Goal: Task Accomplishment & Management: Use online tool/utility

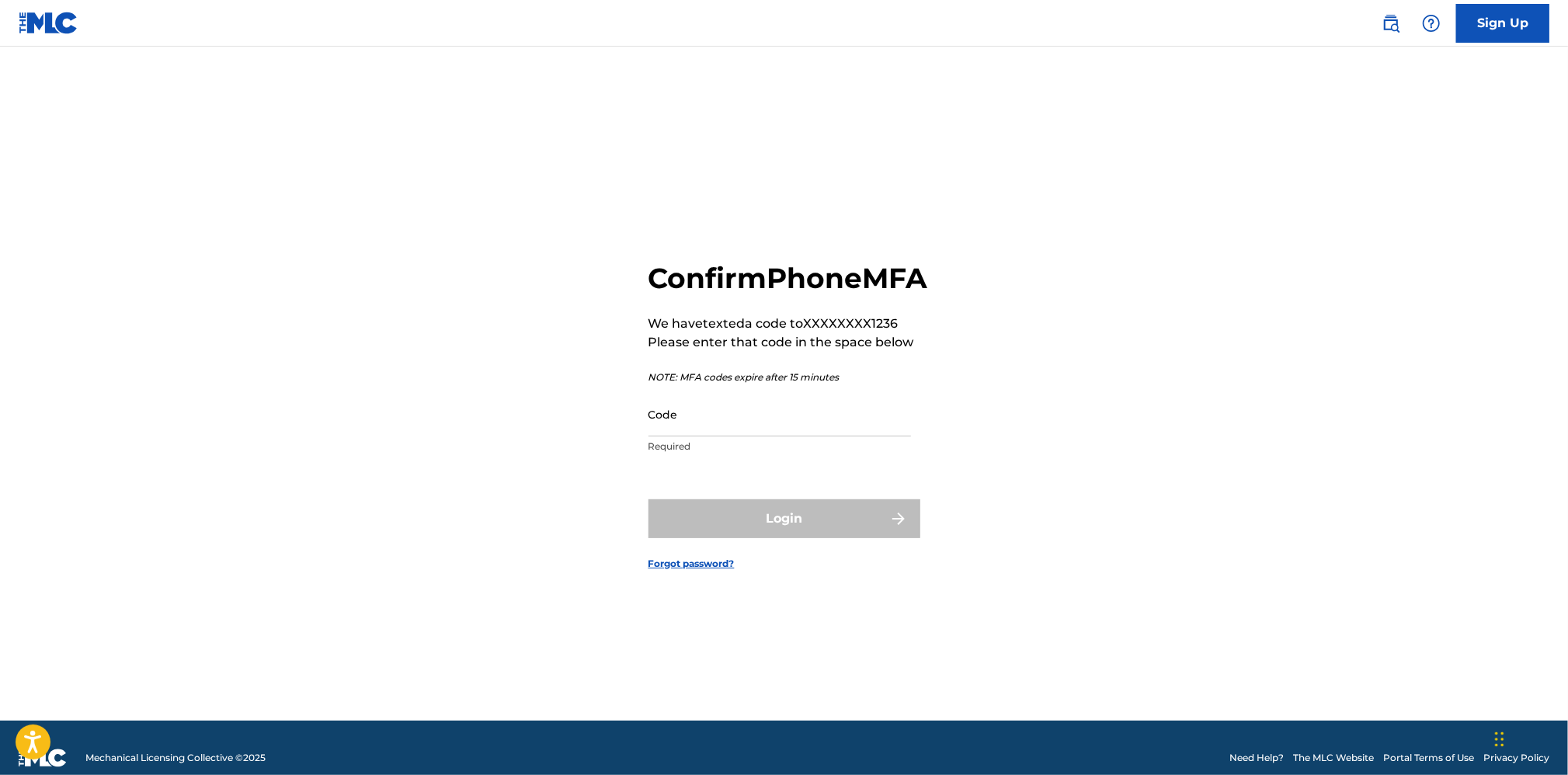
click at [697, 434] on input "Code" at bounding box center [780, 414] width 263 height 44
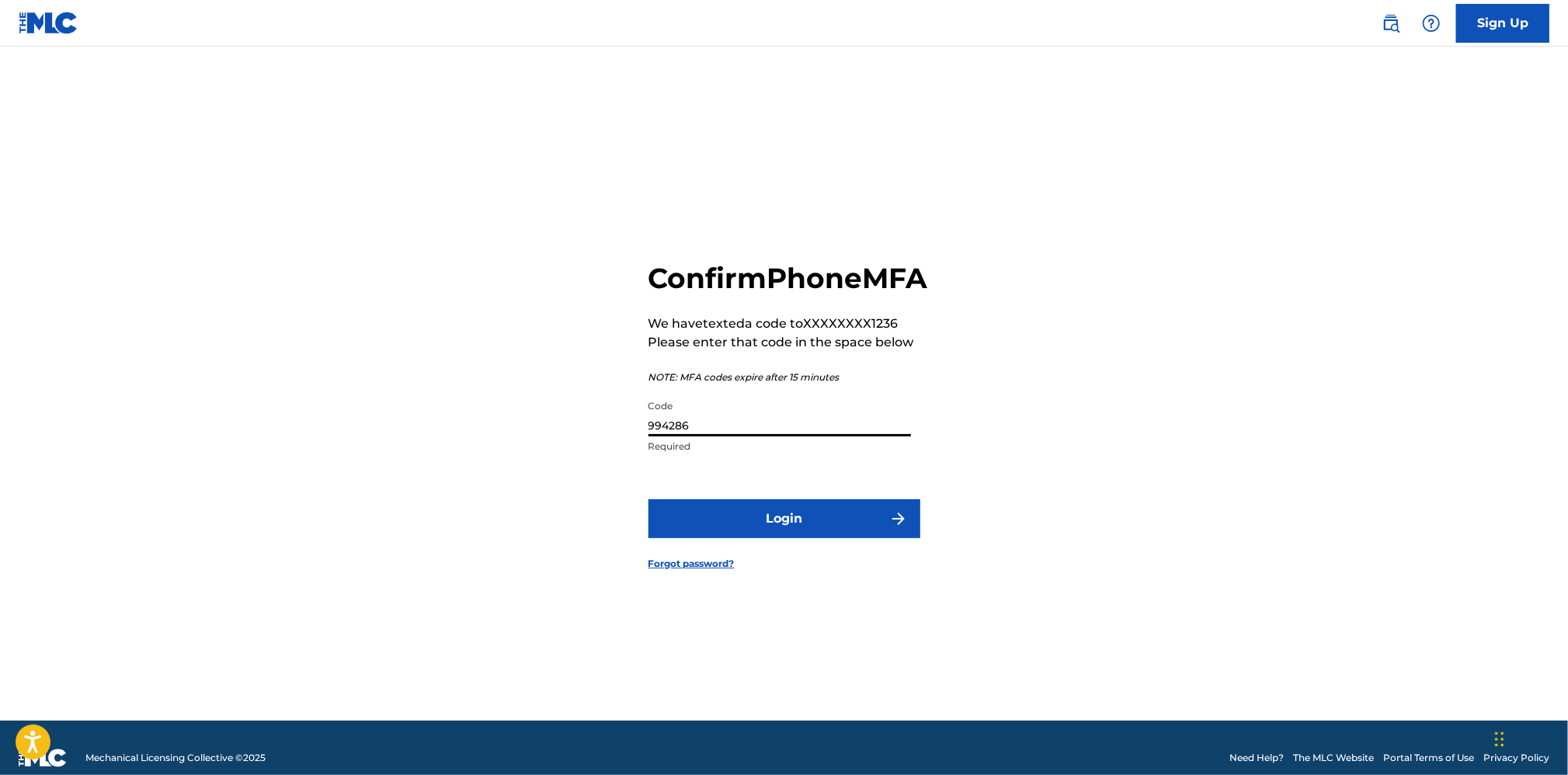
type input "994286"
click at [720, 539] on button "Login" at bounding box center [784, 518] width 272 height 39
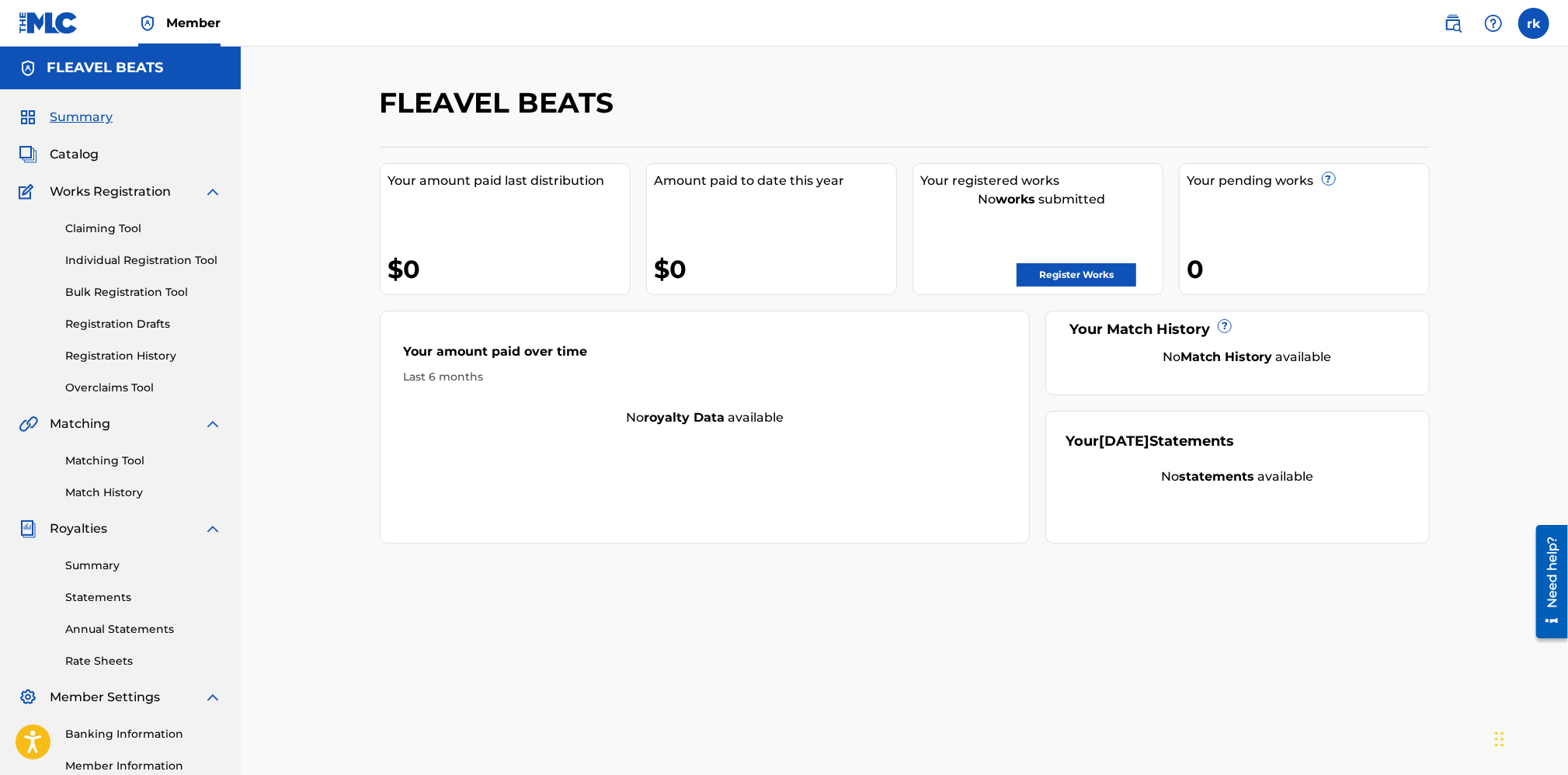
click at [1535, 20] on label at bounding box center [1533, 23] width 31 height 31
click at [1534, 23] on input "rk [PERSON_NAME] [EMAIL_ADDRESS][DOMAIN_NAME] Notification Preferences Profile …" at bounding box center [1534, 23] width 0 height 0
click at [1182, 85] on div "FLEAVEL BEATS" at bounding box center [784, 108] width 808 height 46
click at [81, 153] on span "Catalog" at bounding box center [74, 155] width 49 height 19
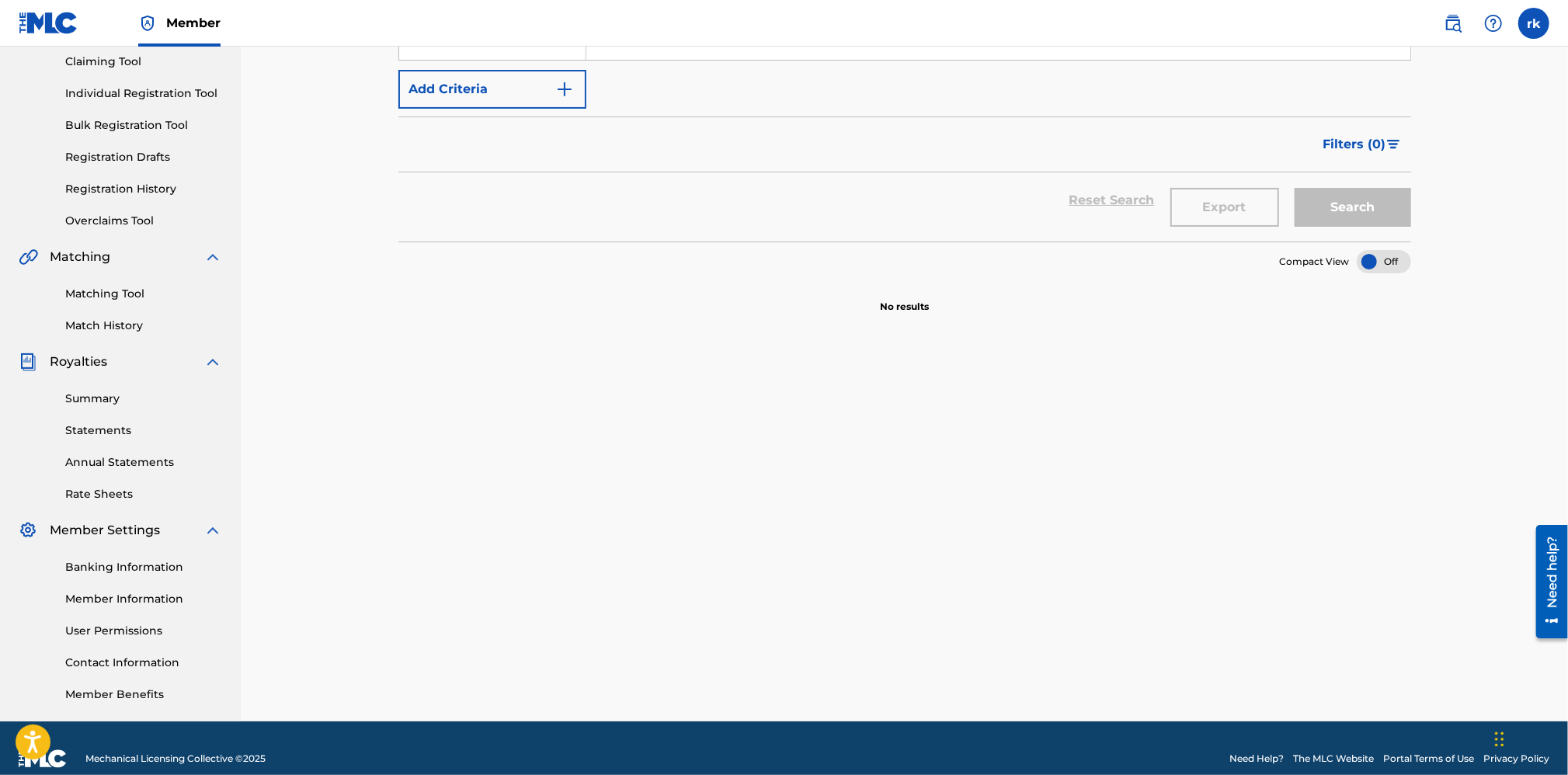
scroll to position [188, 0]
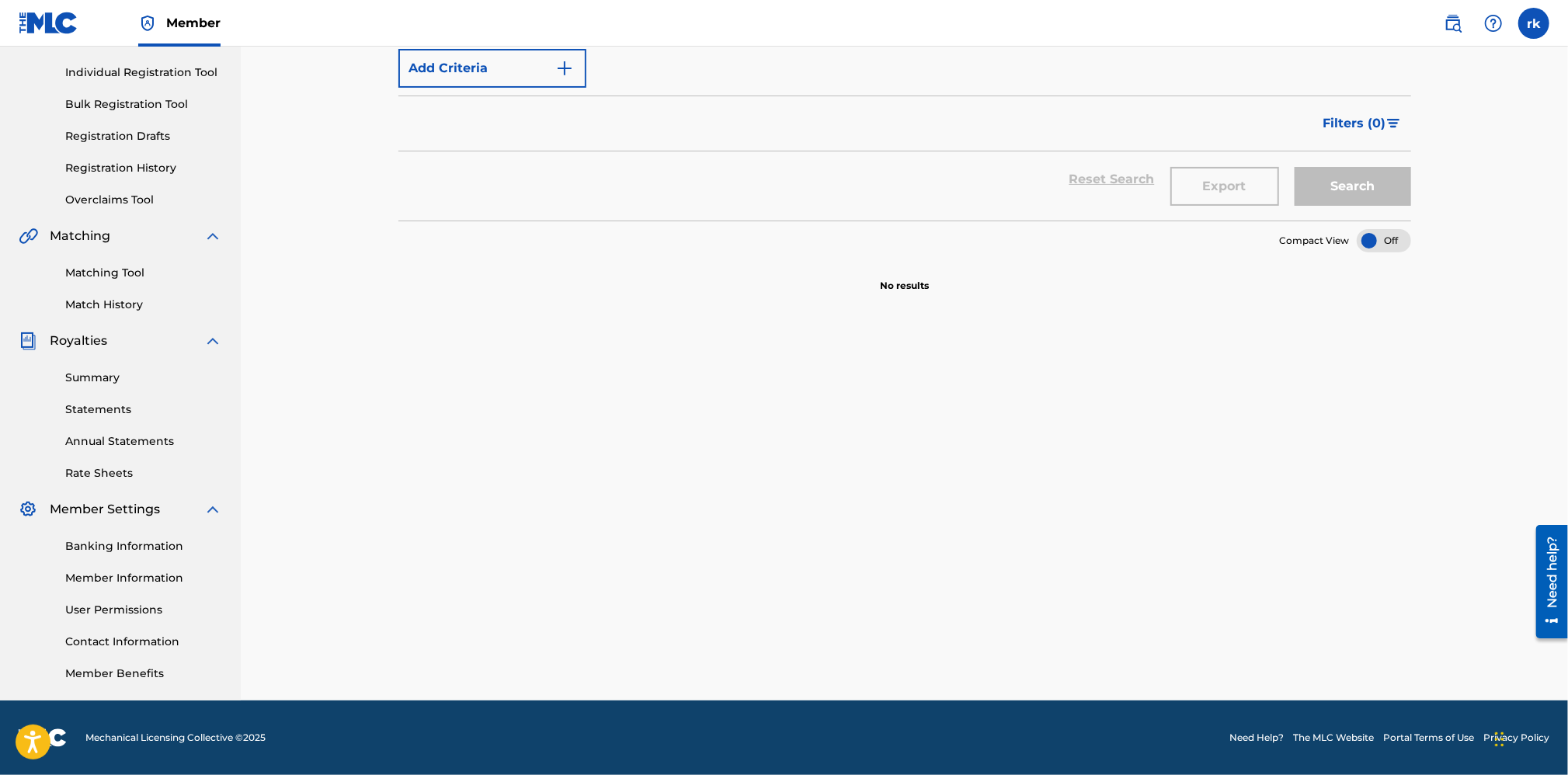
click at [108, 372] on link "Summary" at bounding box center [143, 377] width 157 height 17
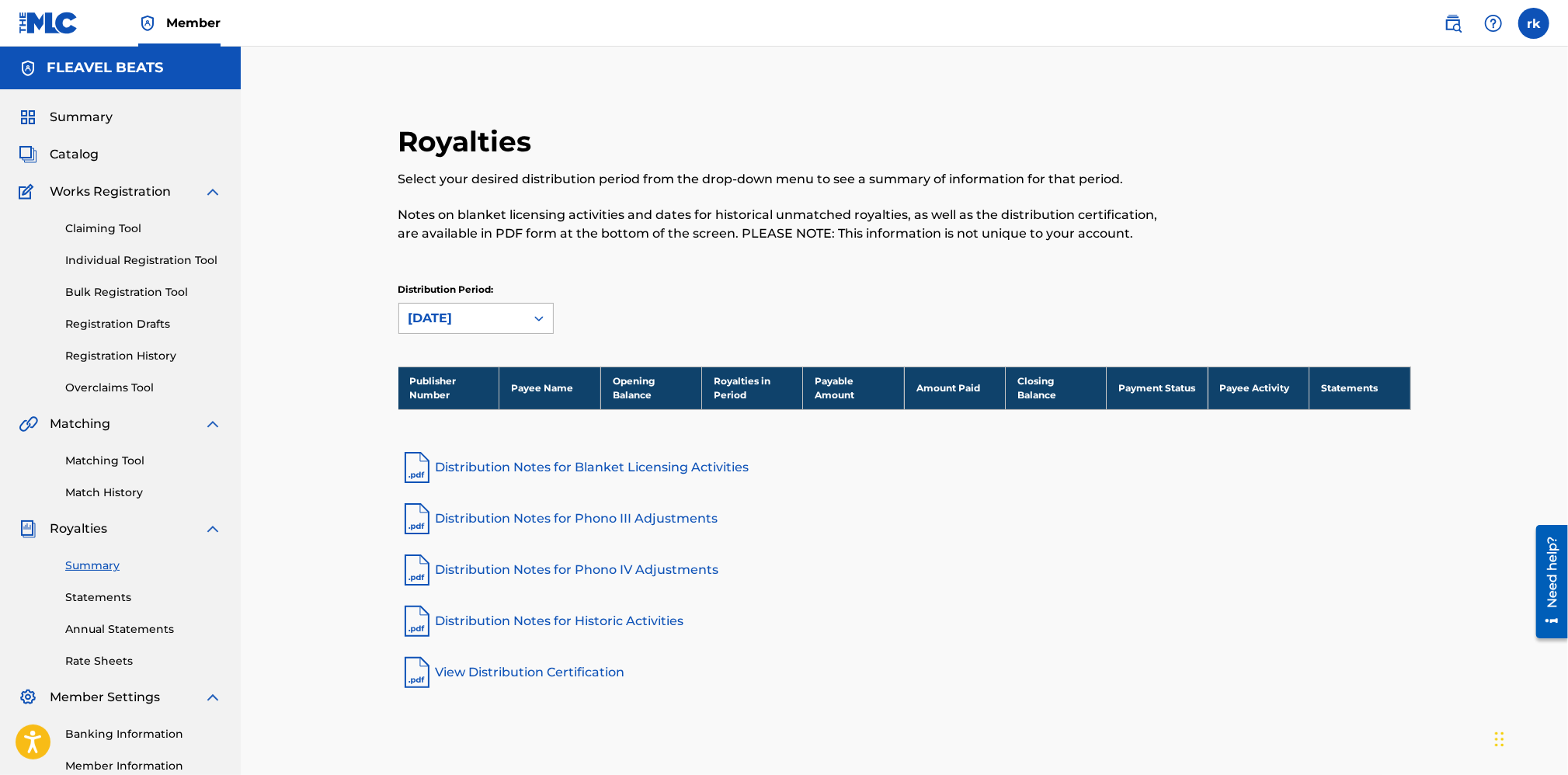
click at [472, 314] on div "[DATE]" at bounding box center [463, 319] width 108 height 19
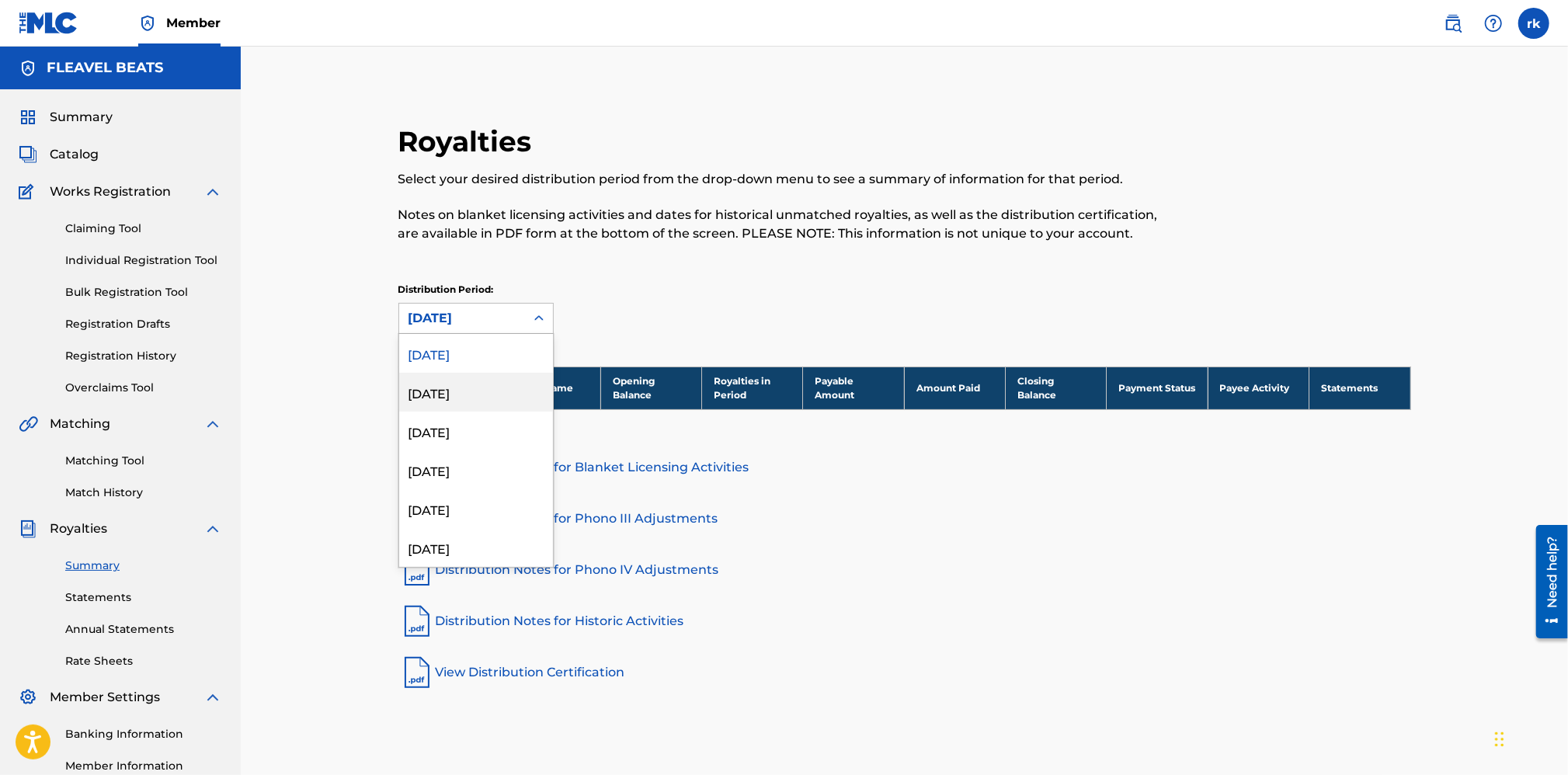
click at [459, 384] on div "[DATE]" at bounding box center [476, 391] width 153 height 39
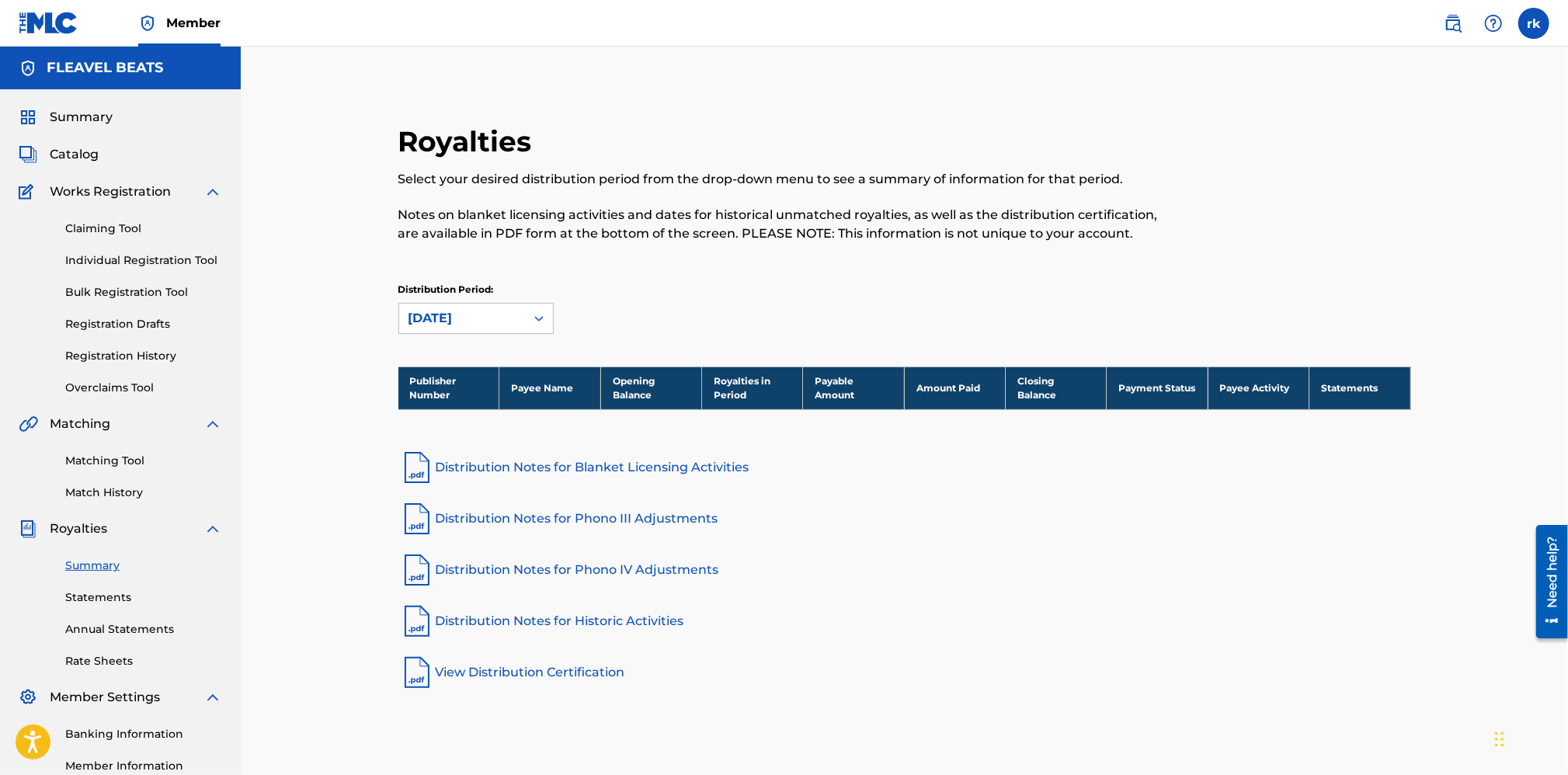
click at [472, 316] on div "[DATE]" at bounding box center [463, 319] width 108 height 19
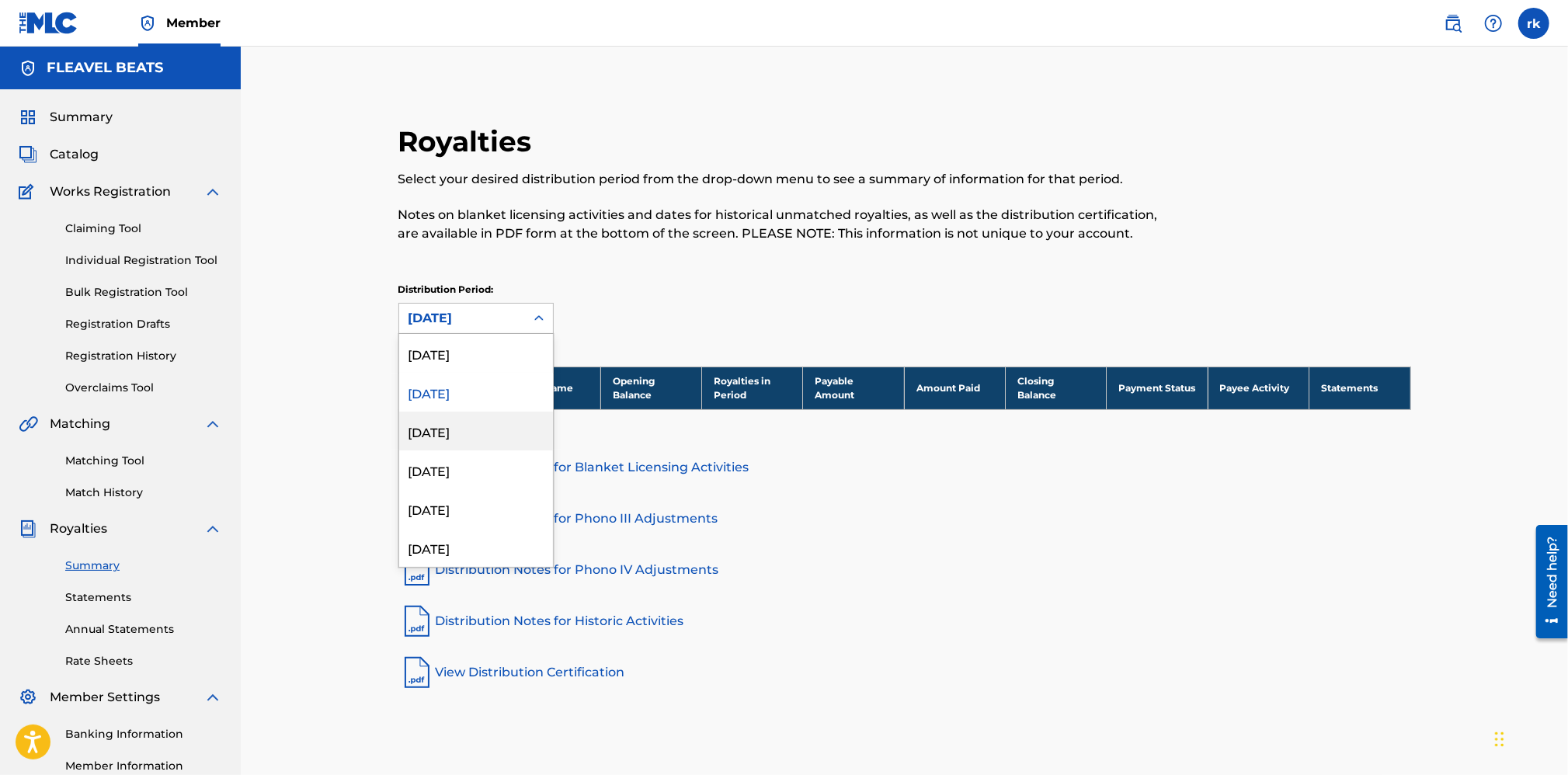
click at [446, 425] on div "[DATE]" at bounding box center [476, 430] width 153 height 39
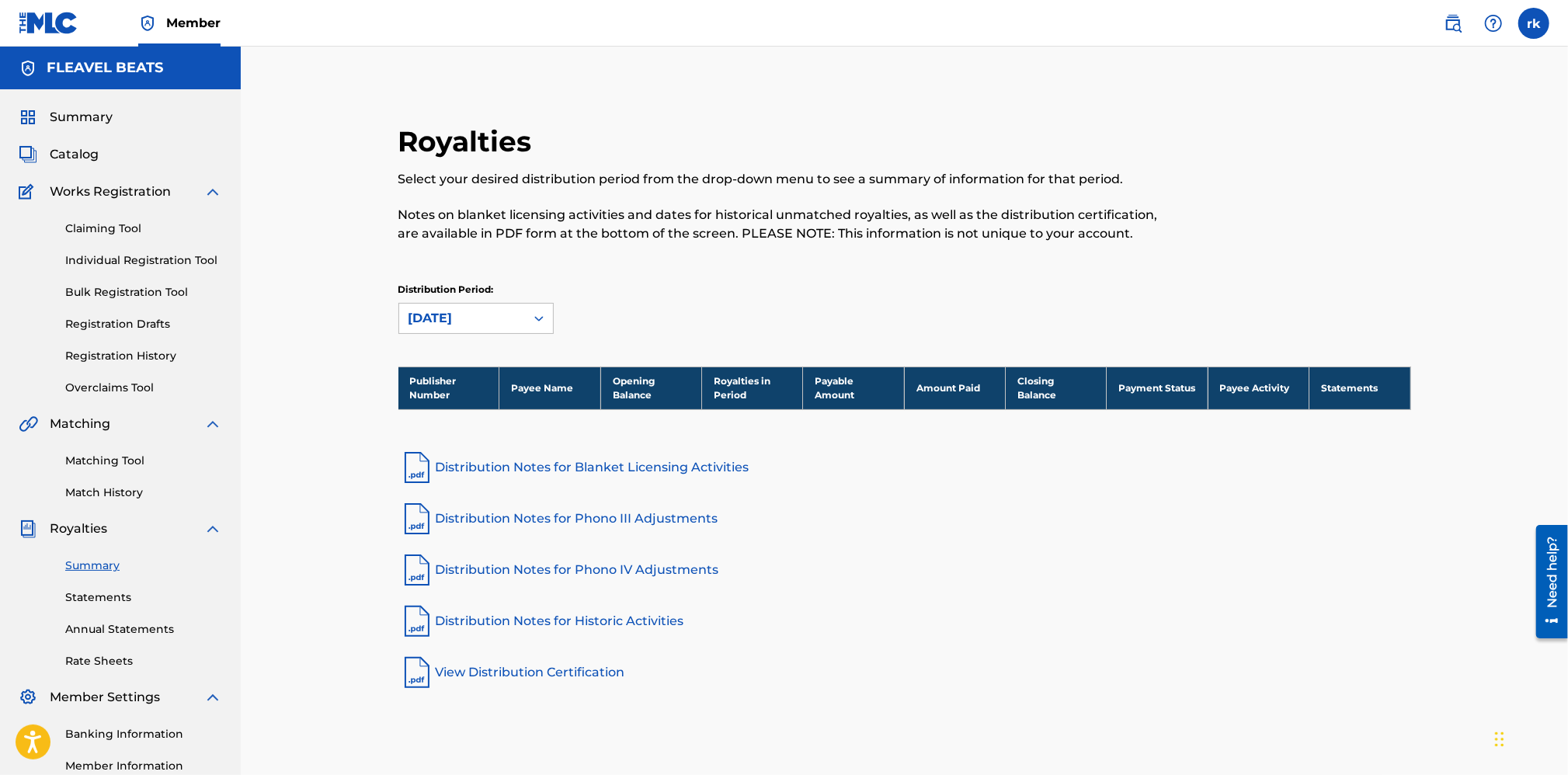
click at [508, 669] on link "View Distribution Certification" at bounding box center [905, 672] width 1013 height 37
click at [108, 457] on link "Matching Tool" at bounding box center [143, 461] width 157 height 17
